Goal: Task Accomplishment & Management: Use online tool/utility

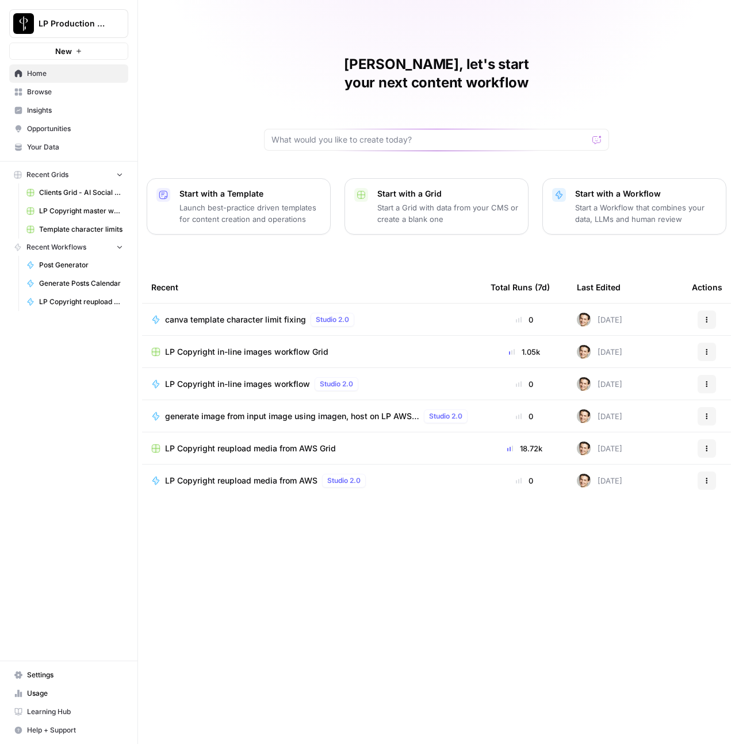
click at [44, 89] on span "Browse" at bounding box center [75, 92] width 96 height 10
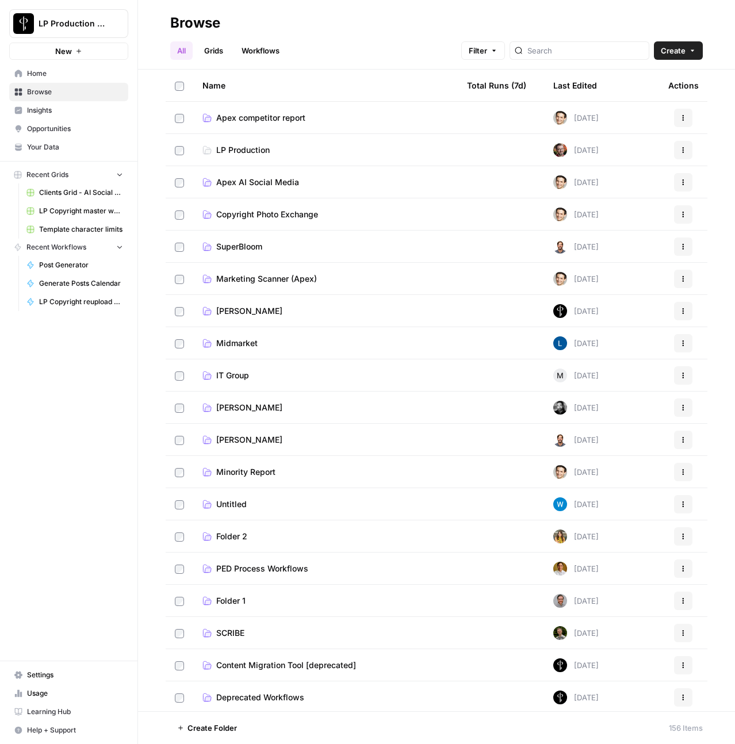
click at [270, 275] on span "Marketing Scanner (Apex)" at bounding box center [266, 278] width 101 height 11
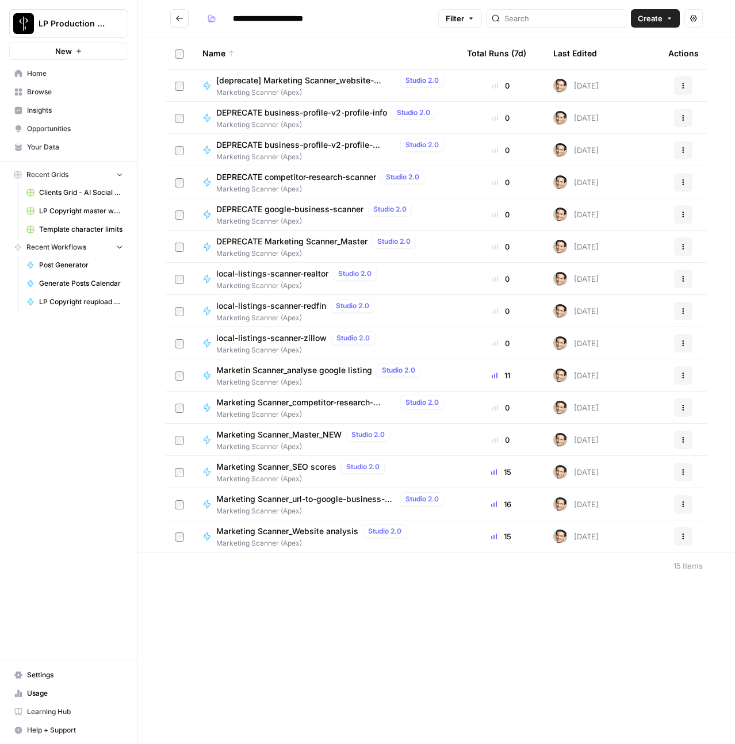
click at [297, 24] on input "**********" at bounding box center [284, 18] width 113 height 18
type input "**********"
click at [319, 589] on div "**********" at bounding box center [436, 372] width 597 height 744
click at [302, 498] on span "Marketing Scanner_url-to-google-business-profile" at bounding box center [305, 498] width 179 height 11
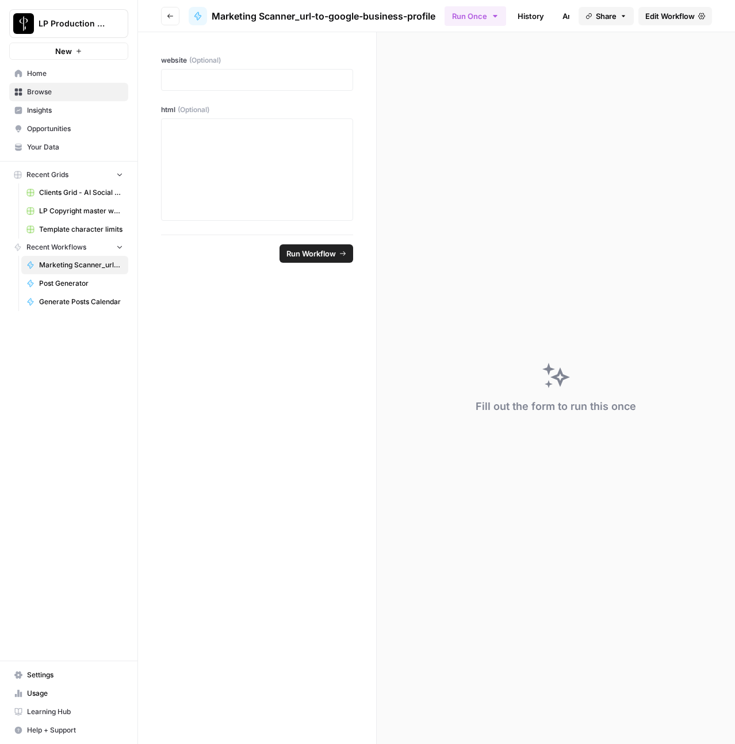
click at [678, 25] on header "Go back Marketing Scanner_url-to-google-business-profile Run Once History Analy…" at bounding box center [436, 16] width 597 height 32
click at [677, 21] on span "Edit Workflow" at bounding box center [669, 15] width 49 height 11
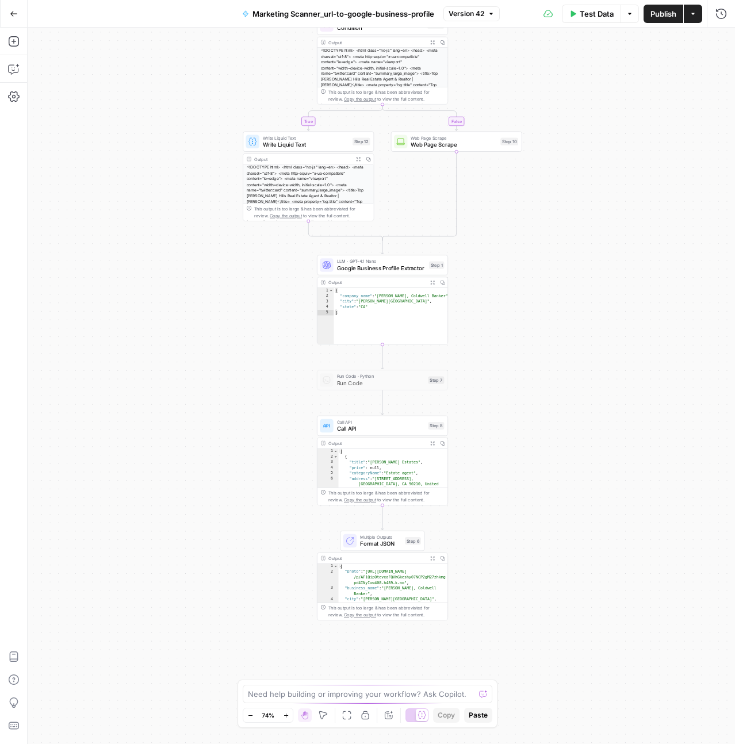
click at [10, 16] on icon "button" at bounding box center [14, 14] width 8 height 8
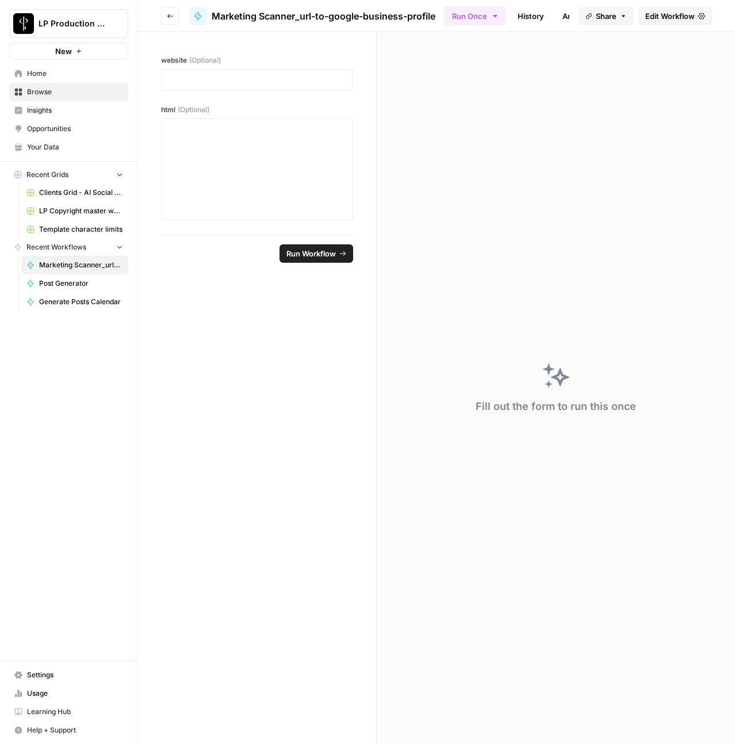
click at [174, 20] on button "Go back" at bounding box center [170, 16] width 18 height 18
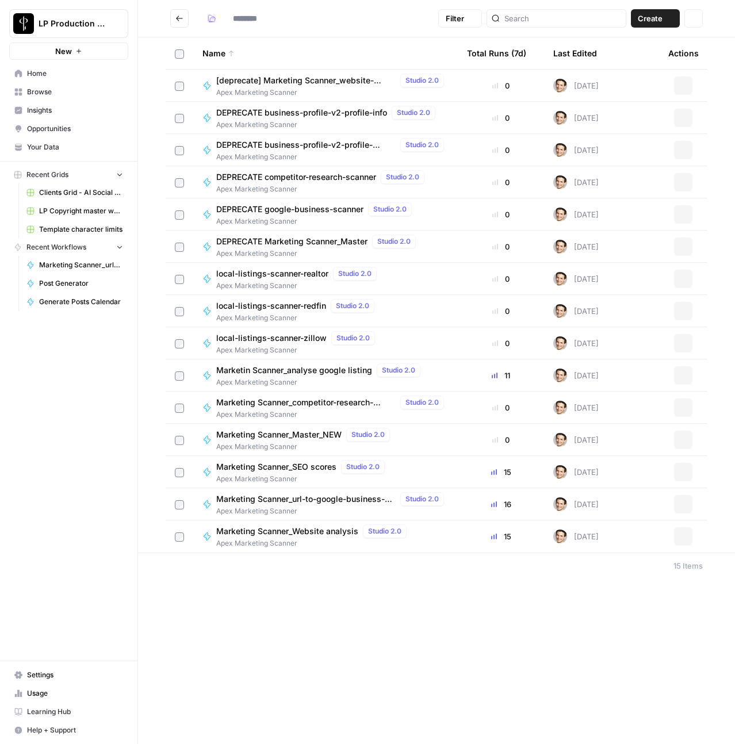
type input "**********"
click at [323, 467] on span "Marketing Scanner_SEO scores" at bounding box center [276, 466] width 120 height 11
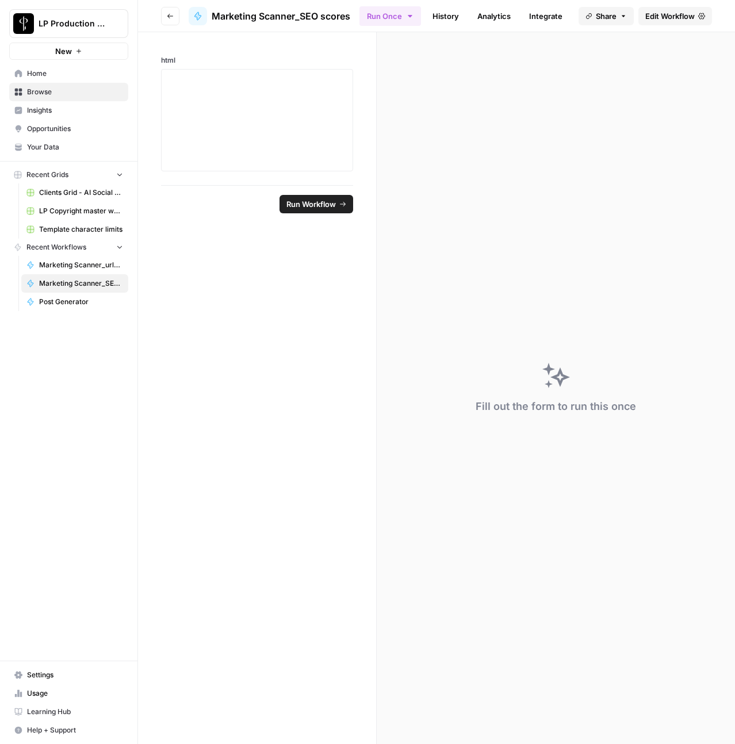
click at [684, 13] on span "Edit Workflow" at bounding box center [669, 15] width 49 height 11
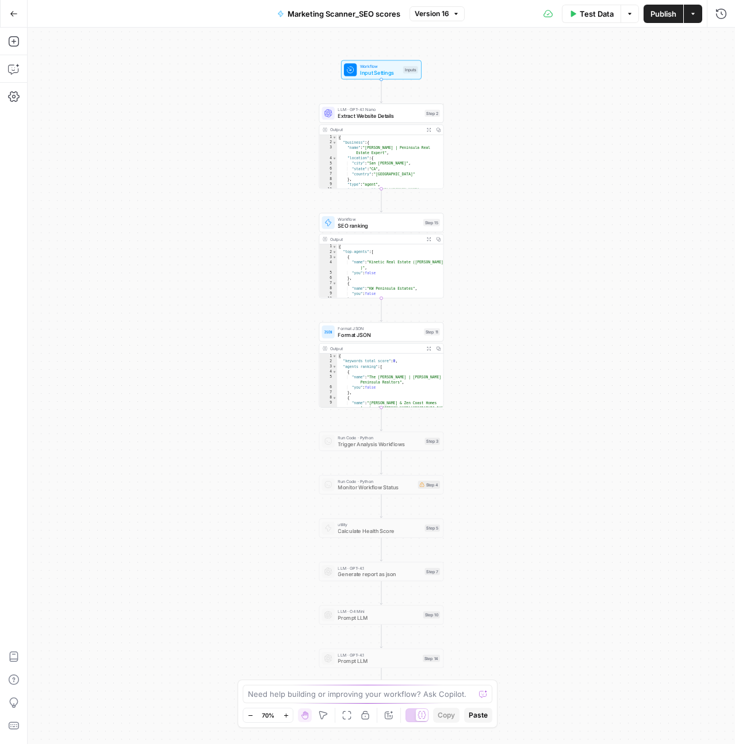
click at [10, 12] on icon "button" at bounding box center [14, 14] width 8 height 8
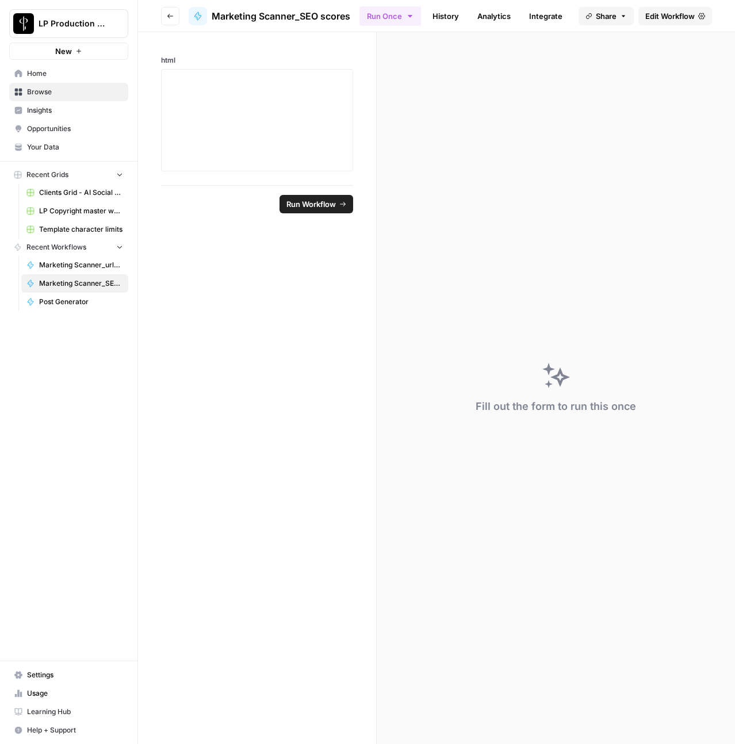
click at [172, 14] on icon "button" at bounding box center [170, 16] width 7 height 7
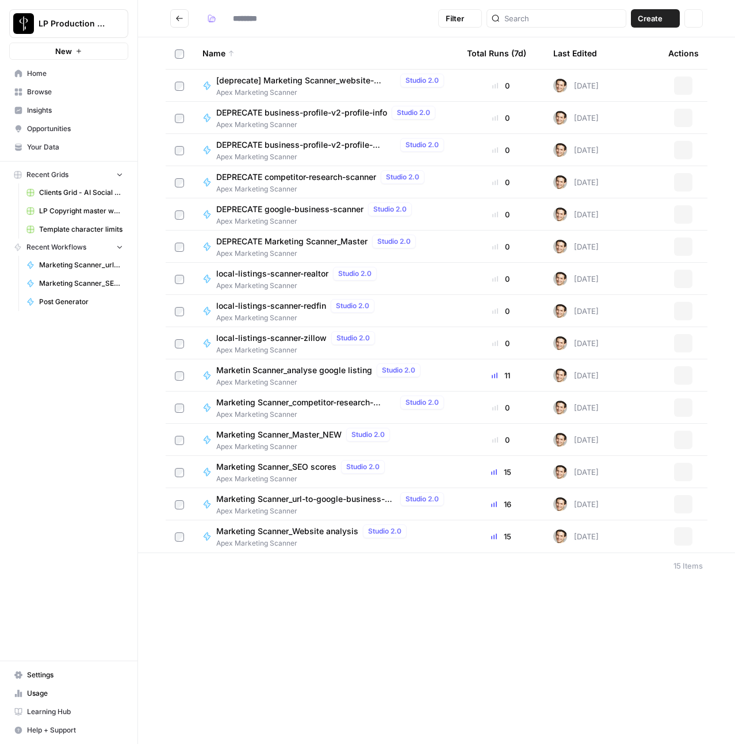
type input "**********"
click at [340, 371] on span "Marketin Scanner_analyse google listing" at bounding box center [294, 370] width 156 height 11
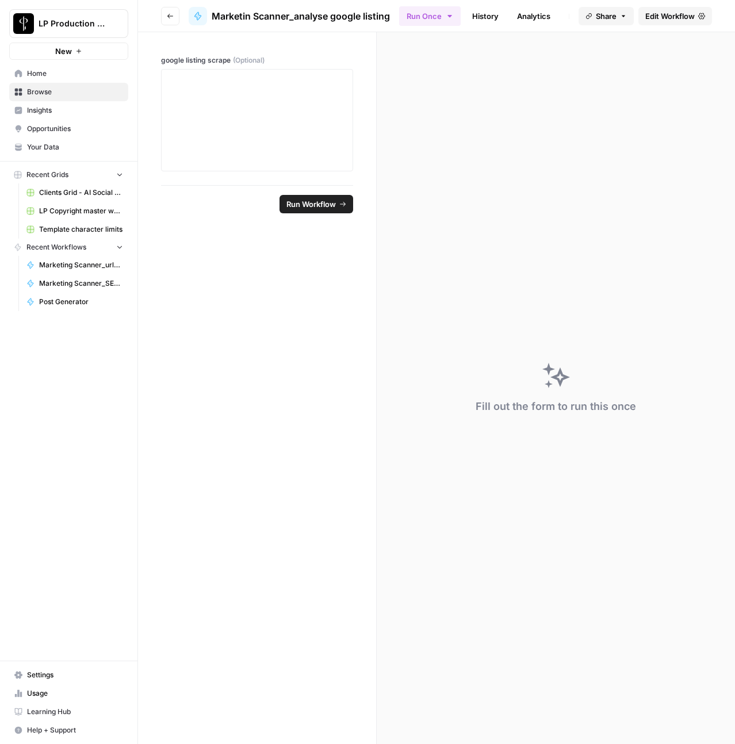
click at [380, 17] on span "Marketin Scanner_analyse google listing" at bounding box center [301, 16] width 178 height 14
click at [371, 18] on span "Marketin Scanner_analyse google listing" at bounding box center [301, 16] width 178 height 14
drag, startPoint x: 394, startPoint y: 14, endPoint x: 296, endPoint y: 19, distance: 98.4
click at [296, 19] on header "Go back Marketin Scanner_analyse google listing Run Once History Analytics Inte…" at bounding box center [436, 16] width 597 height 32
copy span "analyse google listing"
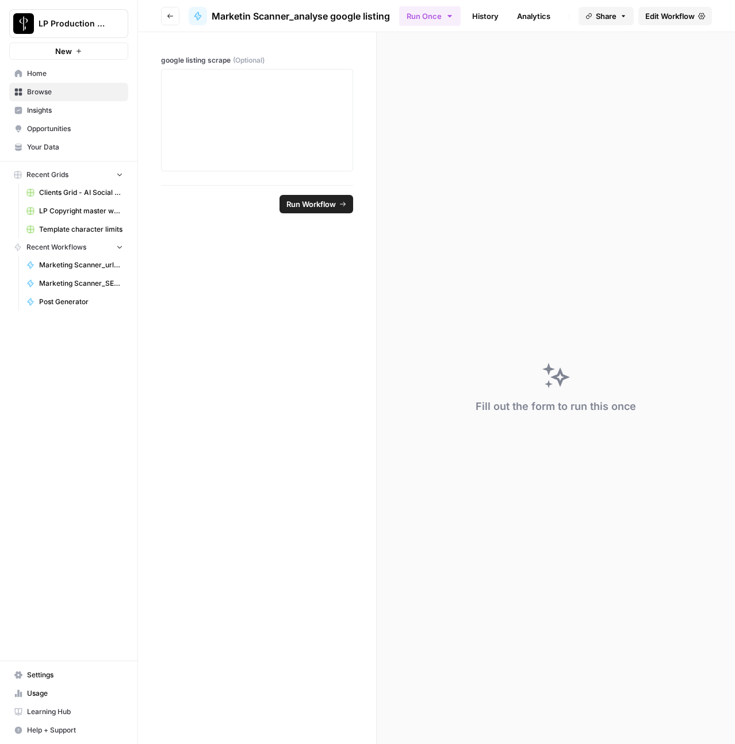
click at [171, 15] on icon "button" at bounding box center [170, 16] width 7 height 7
click at [165, 14] on button "Go back" at bounding box center [170, 16] width 18 height 18
click at [174, 20] on button "Go back" at bounding box center [170, 16] width 18 height 18
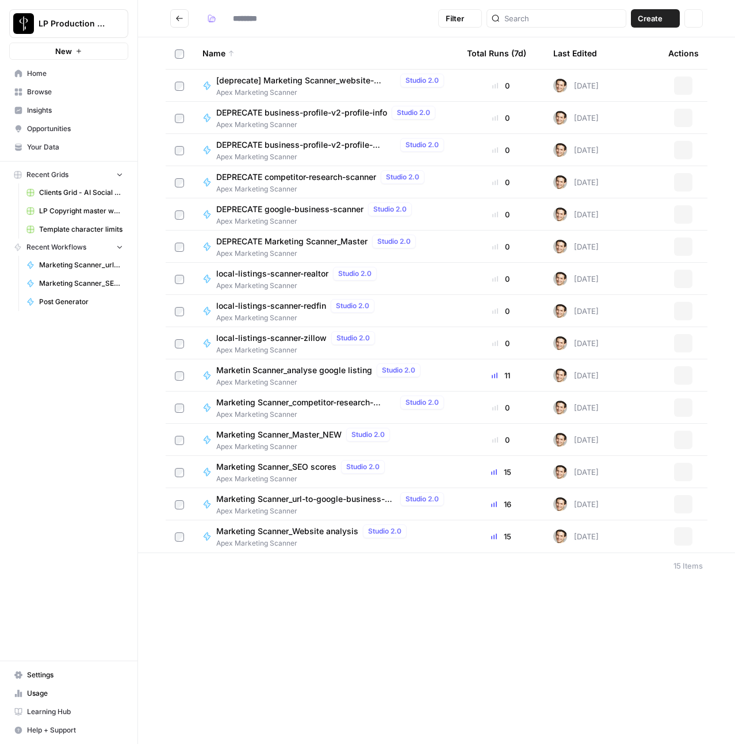
type input "**********"
click at [282, 435] on span "Marketing Scanner_Master_NEW" at bounding box center [278, 434] width 125 height 11
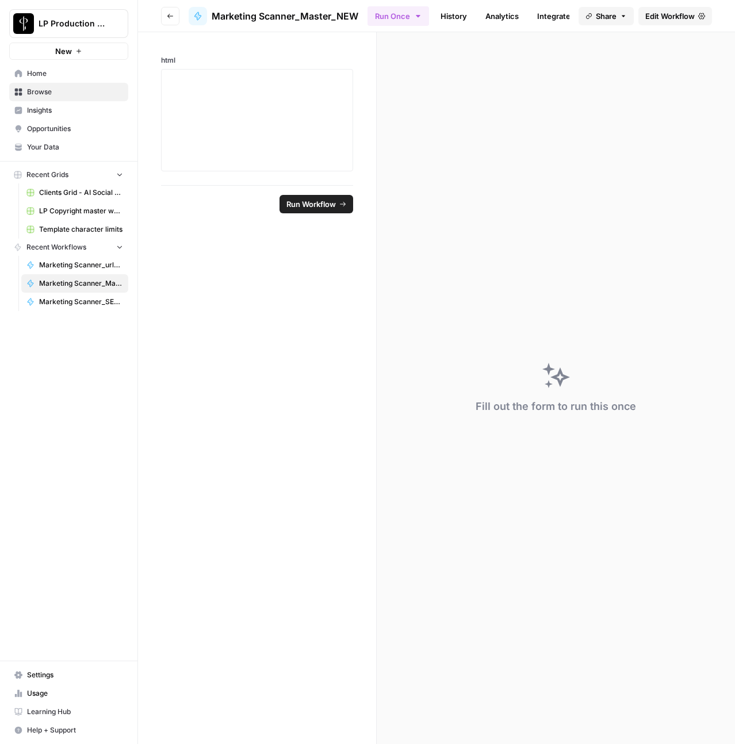
click at [675, 12] on span "Edit Workflow" at bounding box center [669, 15] width 49 height 11
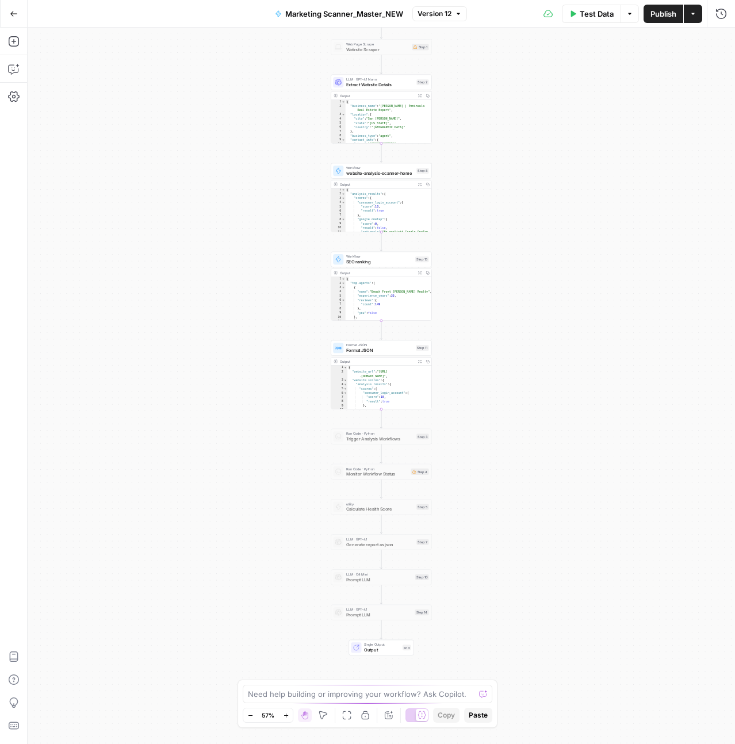
scroll to position [1, 0]
click at [14, 8] on button "Go Back" at bounding box center [13, 13] width 21 height 21
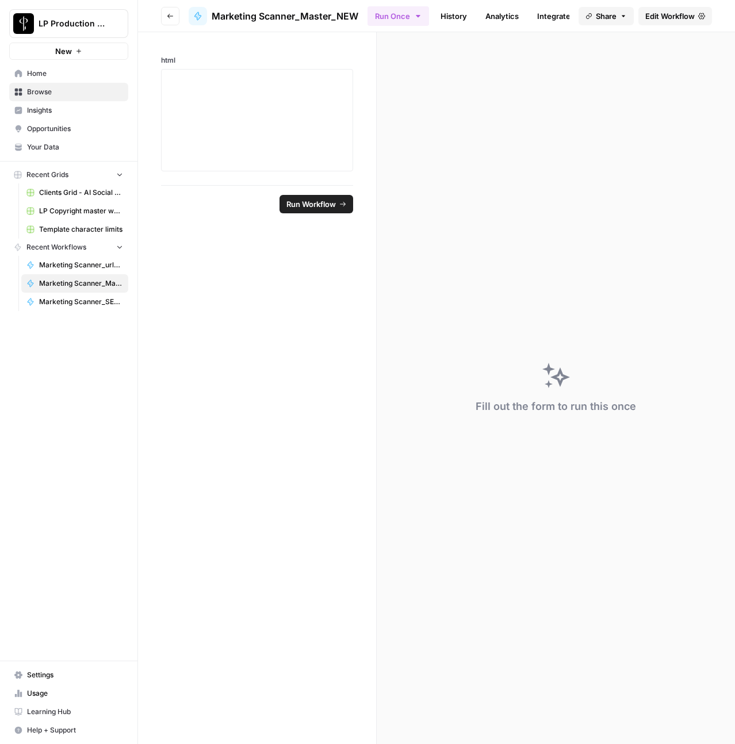
click at [163, 15] on button "Go back" at bounding box center [170, 16] width 18 height 18
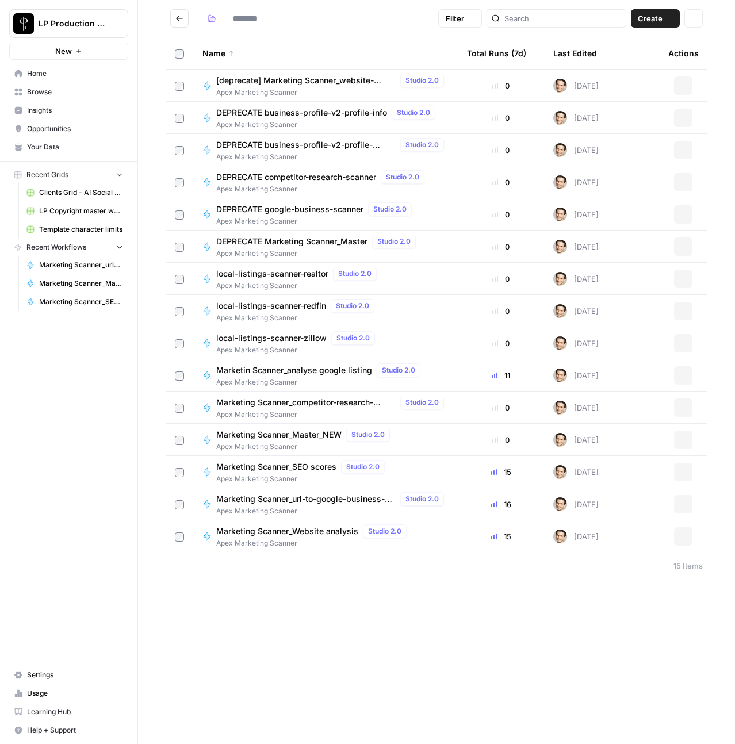
type input "**********"
click at [301, 438] on span "Marketing Scanner_Master_NEW" at bounding box center [278, 434] width 125 height 11
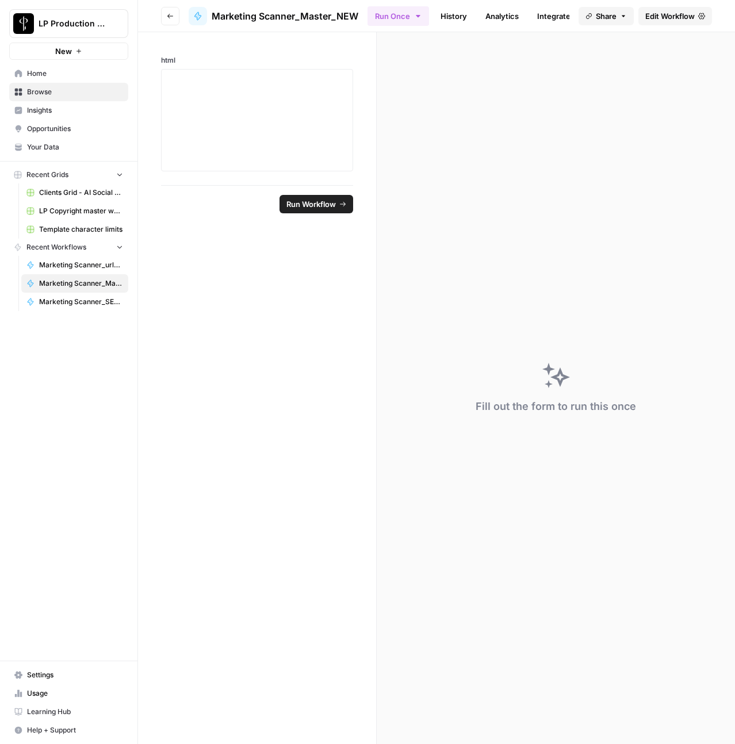
click at [688, 19] on span "Edit Workflow" at bounding box center [669, 15] width 49 height 11
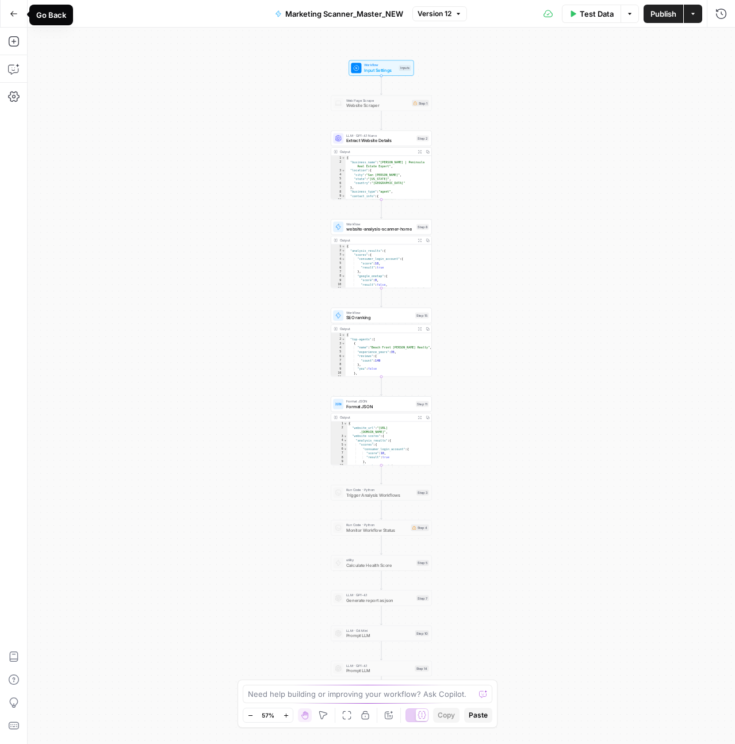
click at [18, 12] on button "Go Back" at bounding box center [13, 13] width 21 height 21
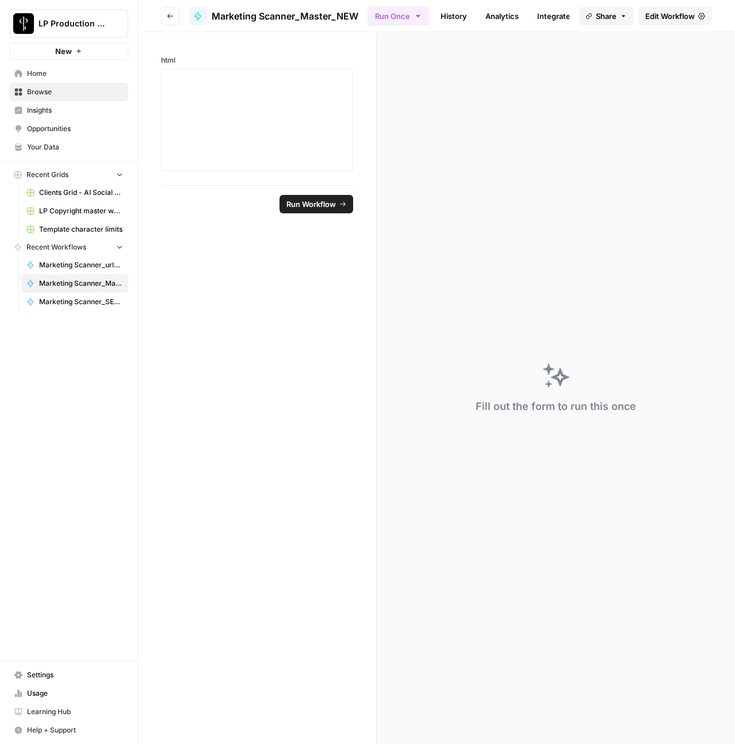
click at [172, 16] on icon "button" at bounding box center [170, 16] width 7 height 7
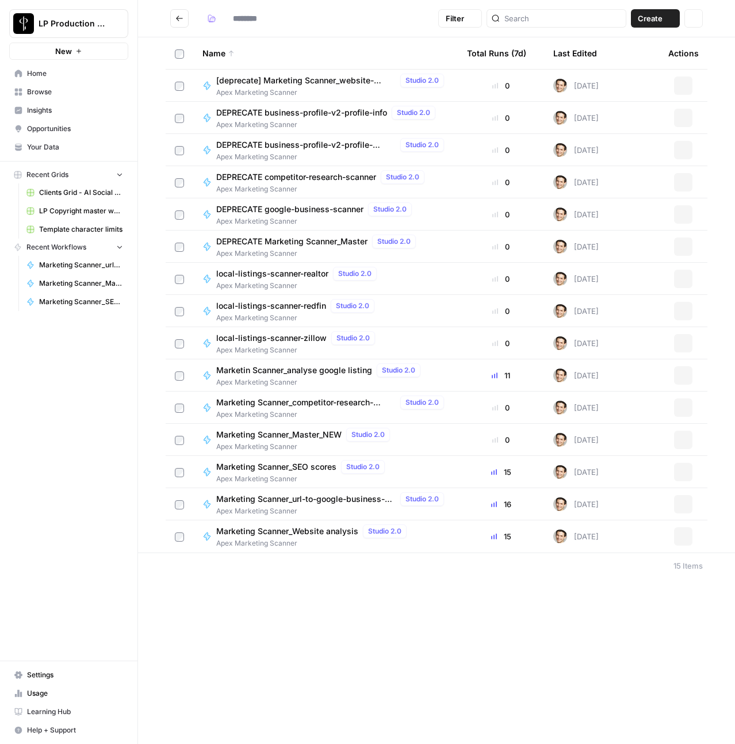
type input "**********"
click at [294, 431] on span "Marketing Scanner_Master_NEW" at bounding box center [278, 434] width 125 height 11
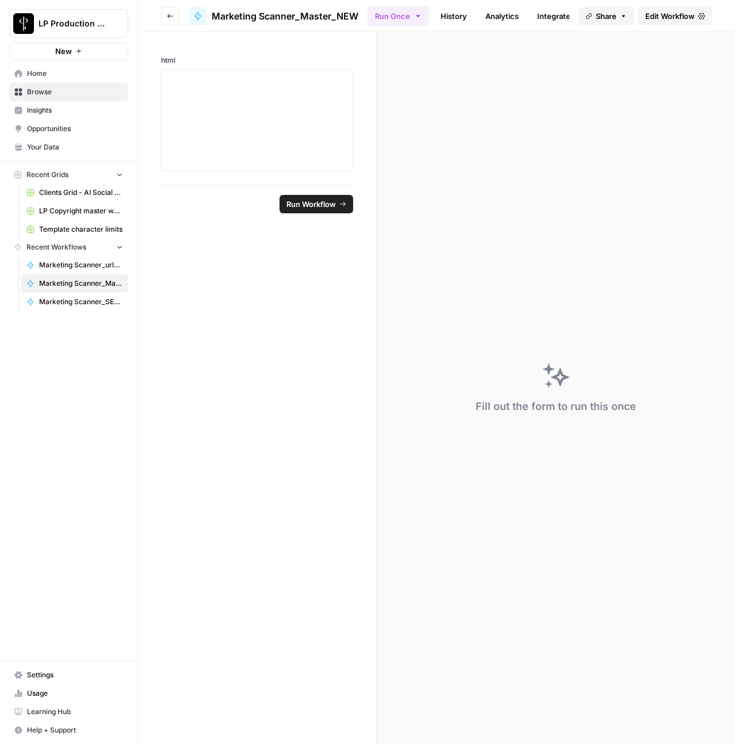
click at [655, 16] on span "Edit Workflow" at bounding box center [669, 15] width 49 height 11
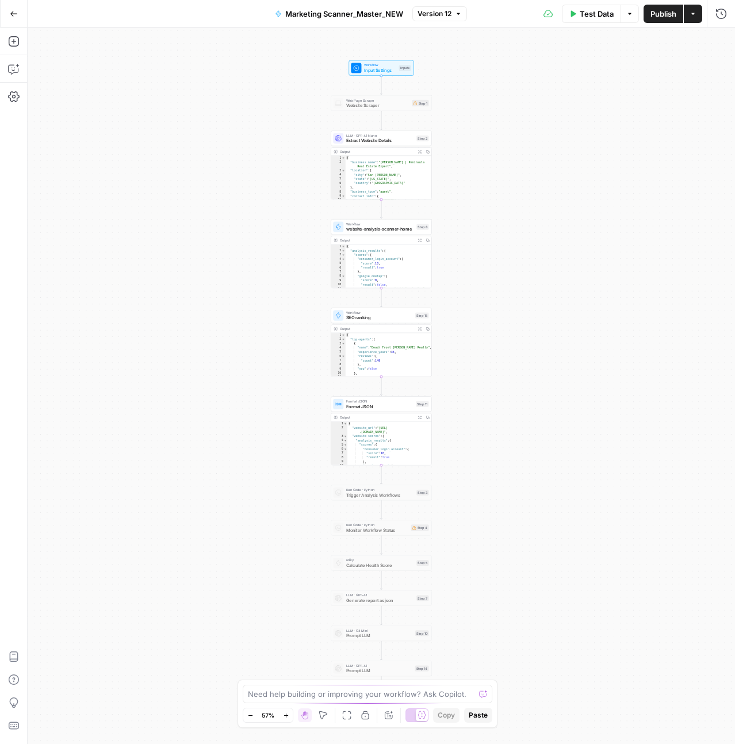
click at [365, 316] on span "SEO ranking" at bounding box center [379, 318] width 67 height 6
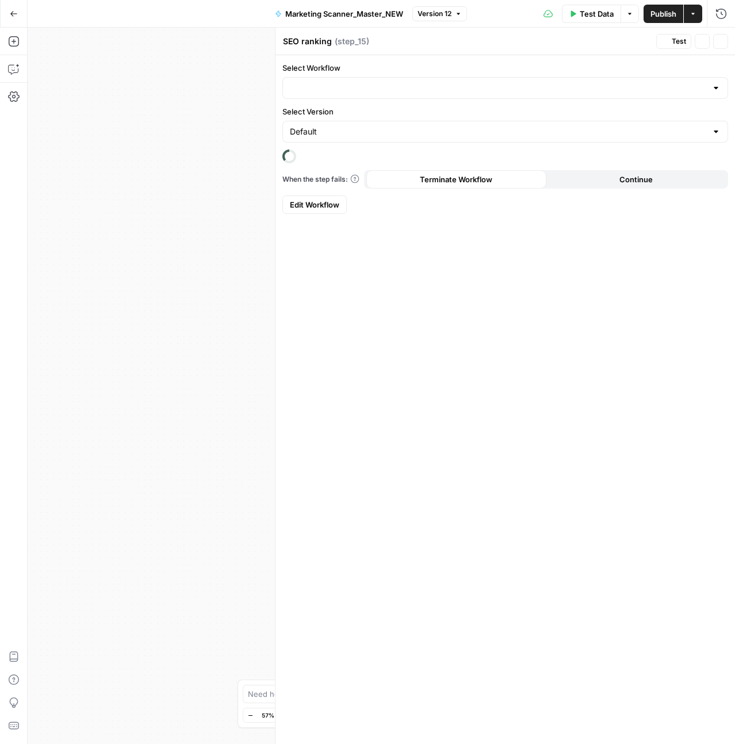
type input "Marketing Scanner_competitor-research-scanner-light"
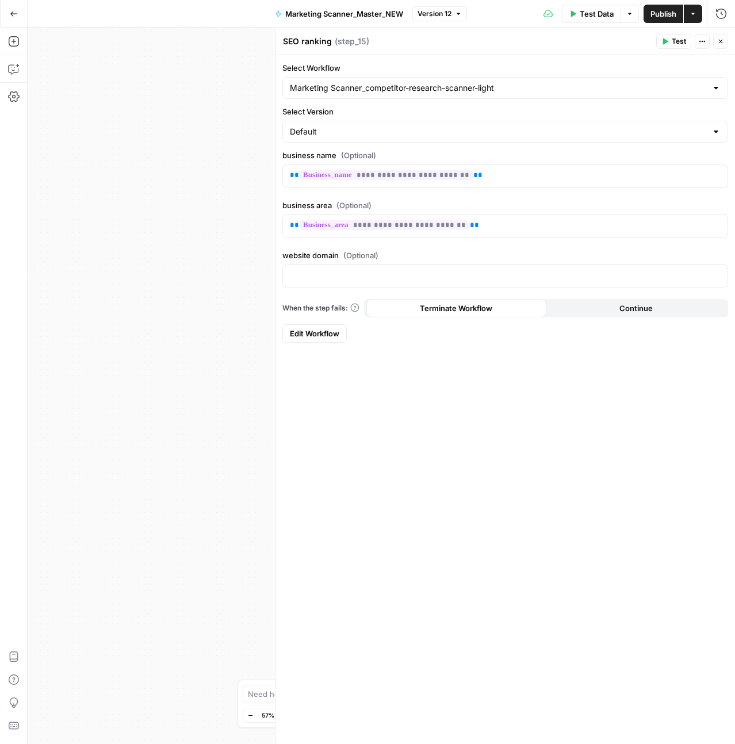
click at [725, 36] on button "Close" at bounding box center [720, 41] width 15 height 15
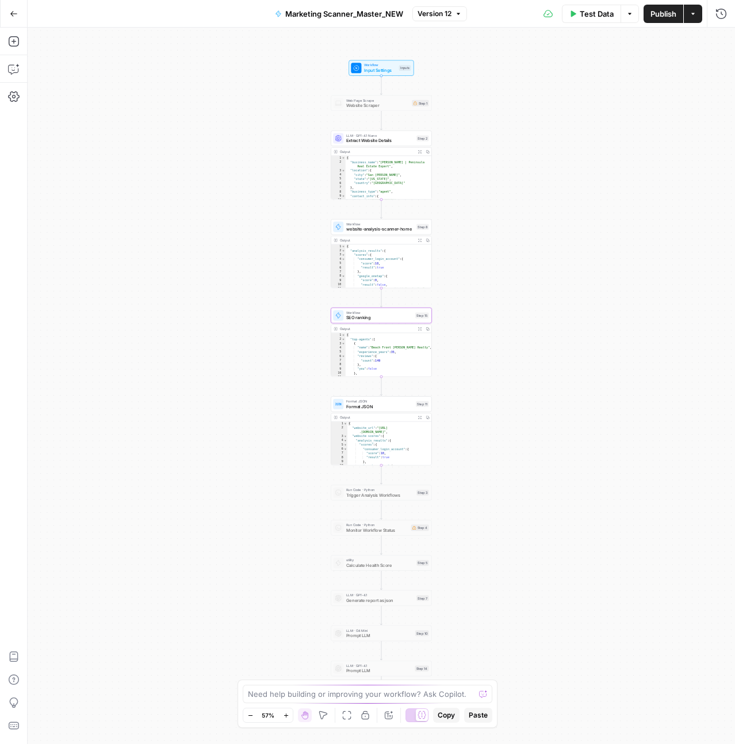
click at [8, 10] on button "Go Back" at bounding box center [13, 13] width 21 height 21
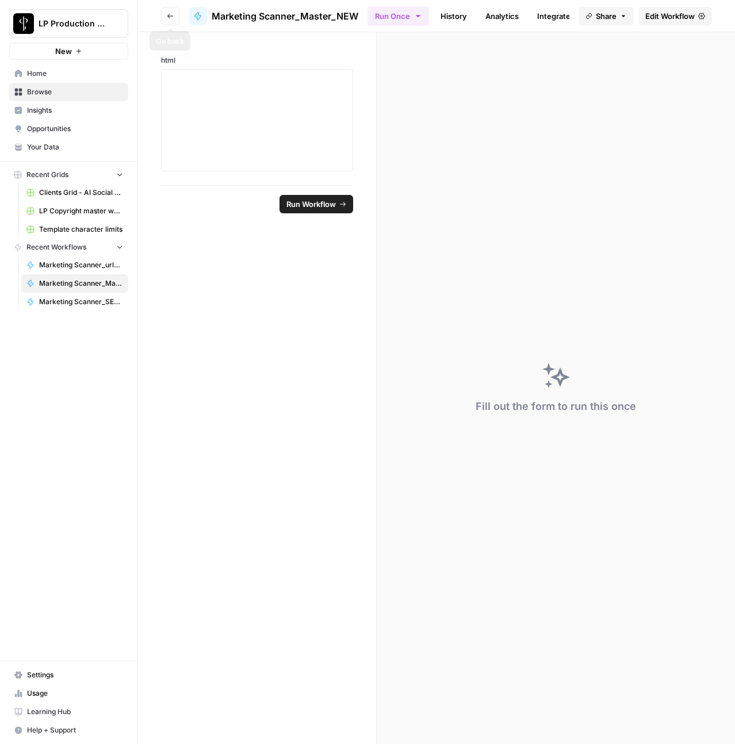
click at [171, 10] on button "Go back" at bounding box center [170, 16] width 18 height 18
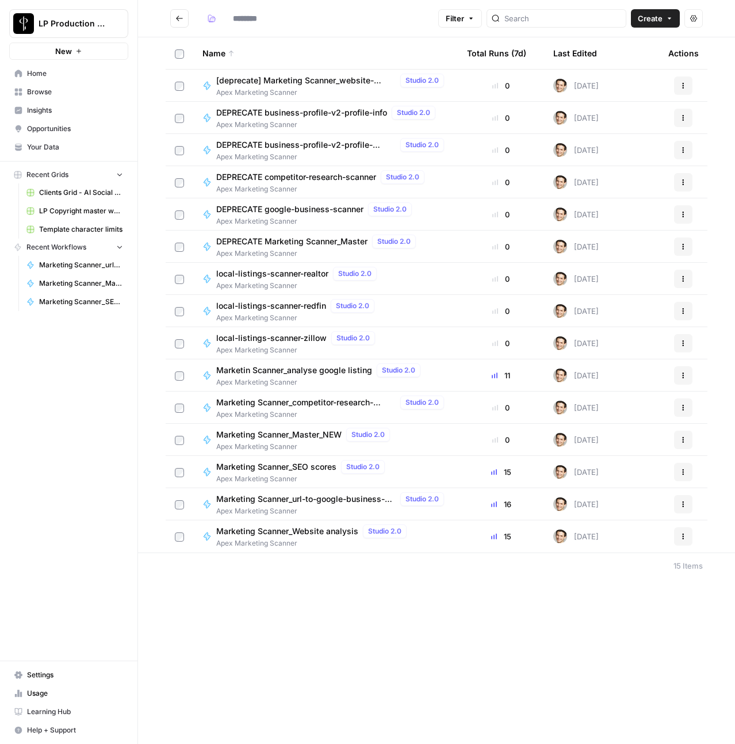
type input "**********"
click at [316, 400] on span "Marketing Scanner_competitor-research-scanner-light" at bounding box center [305, 402] width 179 height 11
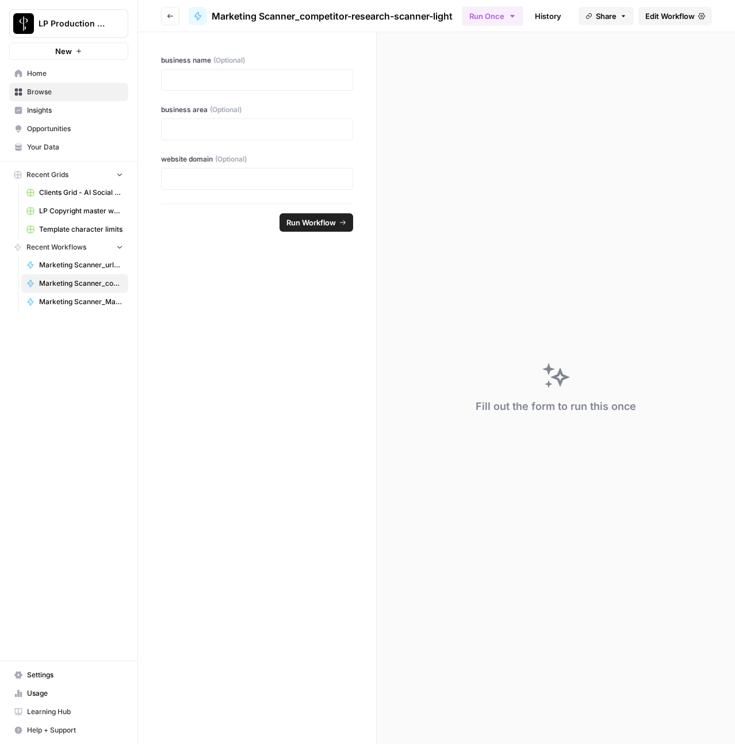
drag, startPoint x: 460, startPoint y: 13, endPoint x: 301, endPoint y: 20, distance: 159.4
click at [301, 20] on header "Go back Marketing Scanner_competitor-research-scanner-light Run Once History An…" at bounding box center [436, 16] width 597 height 32
copy span "competitor-research-scanner-light"
click at [171, 20] on button "Go back" at bounding box center [170, 16] width 18 height 18
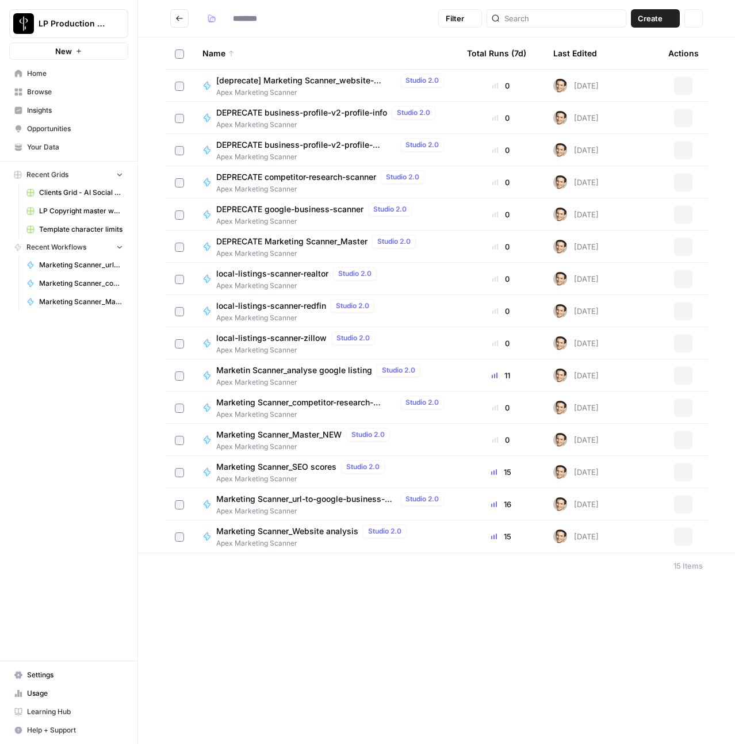
type input "**********"
click at [300, 436] on span "Marketing Scanner_Master_NEW" at bounding box center [278, 434] width 125 height 11
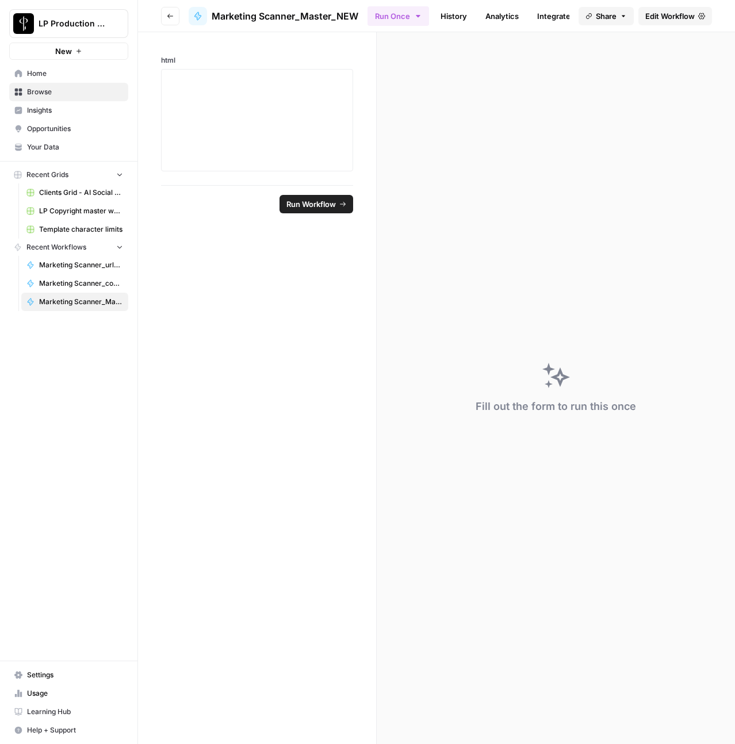
click at [672, 9] on link "Edit Workflow" at bounding box center [675, 16] width 74 height 18
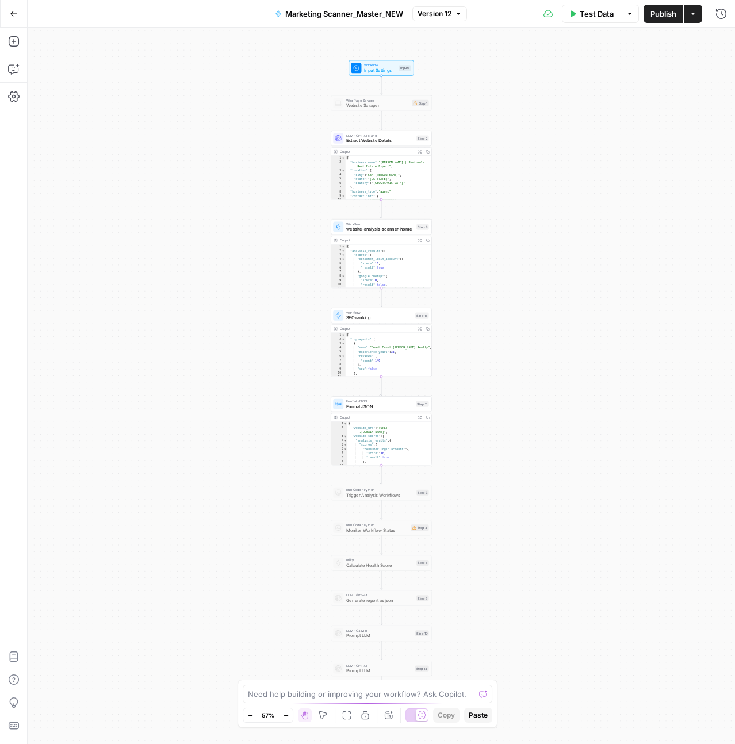
click at [401, 148] on div "Output Expand Output Copy" at bounding box center [381, 152] width 100 height 8
click at [397, 143] on span "Extract Website Details" at bounding box center [380, 140] width 68 height 6
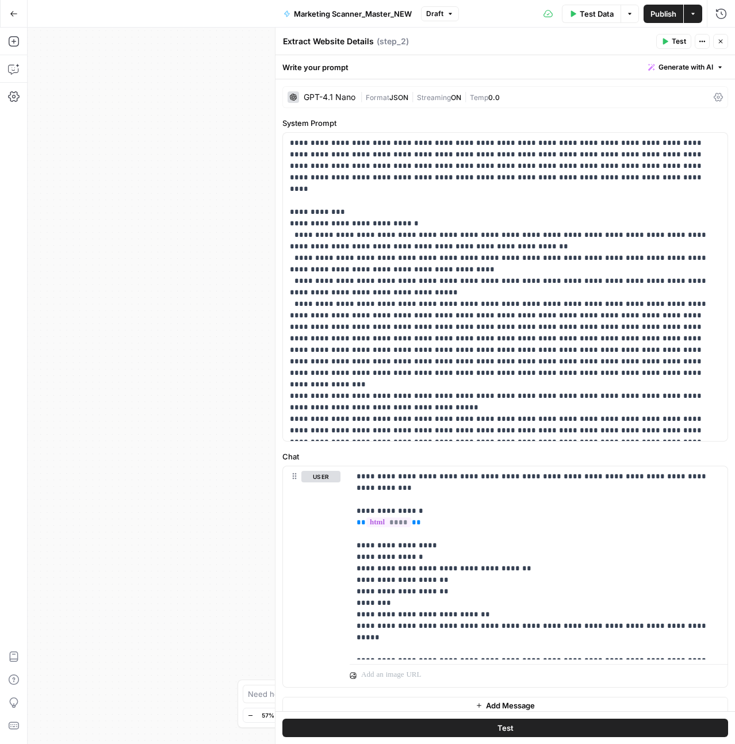
click at [722, 38] on icon "button" at bounding box center [720, 41] width 7 height 7
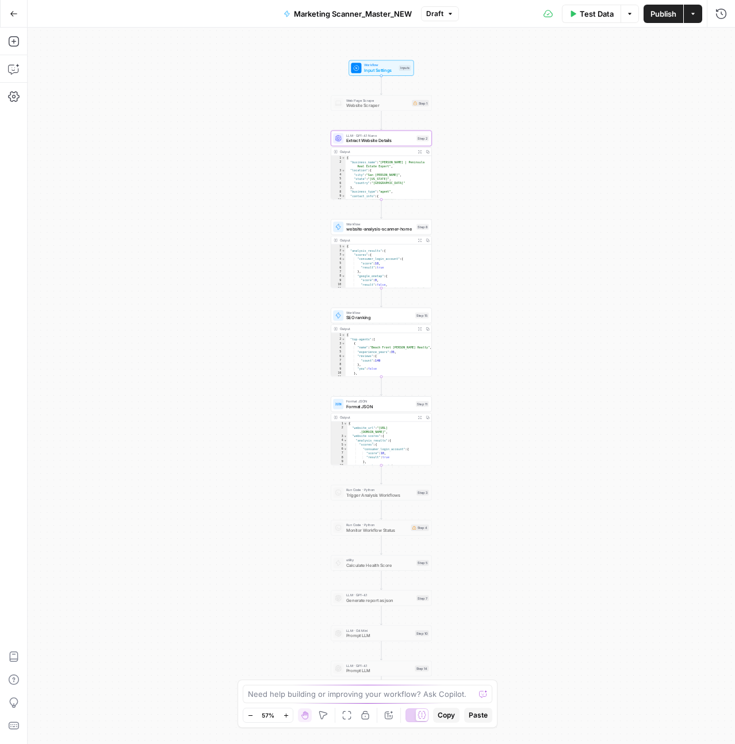
click at [373, 7] on button "Marketing Scanner_Master_NEW" at bounding box center [348, 14] width 142 height 18
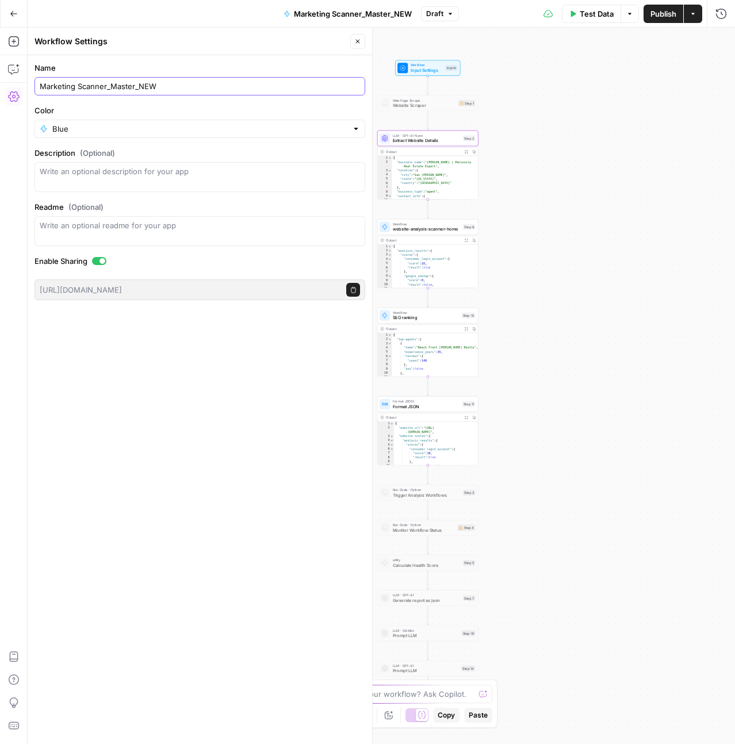
click at [106, 90] on input "Marketing Scanner_Master_NEW" at bounding box center [200, 85] width 320 height 11
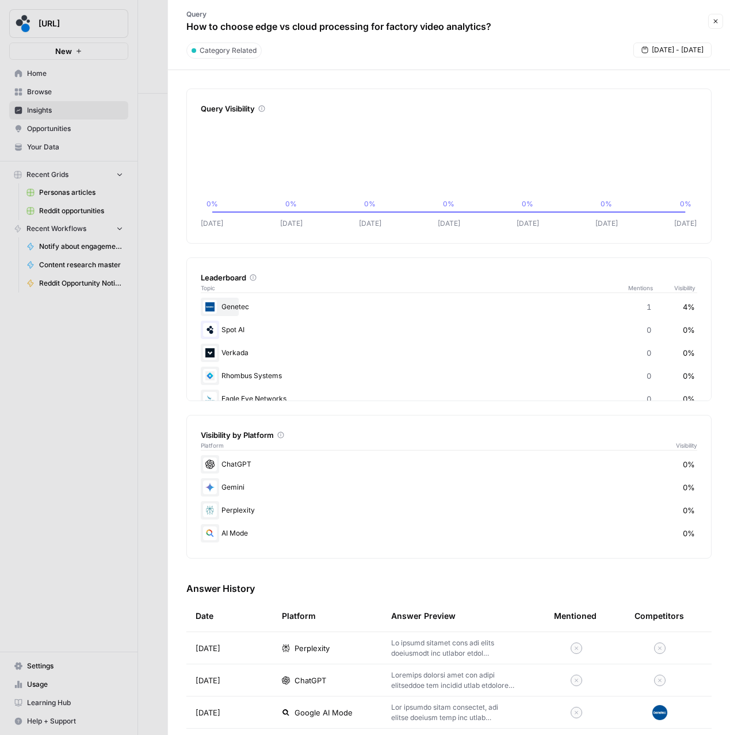
scroll to position [232, 0]
